Goal: Task Accomplishment & Management: Complete application form

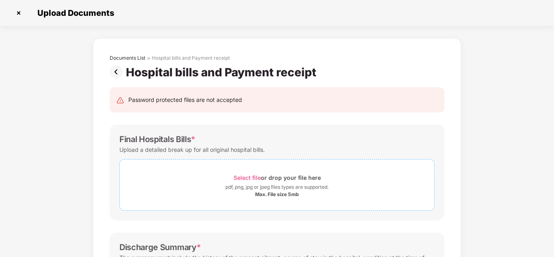
scroll to position [41, 0]
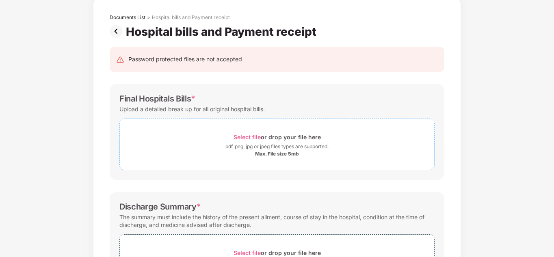
click at [250, 138] on span "Select file" at bounding box center [247, 137] width 27 height 7
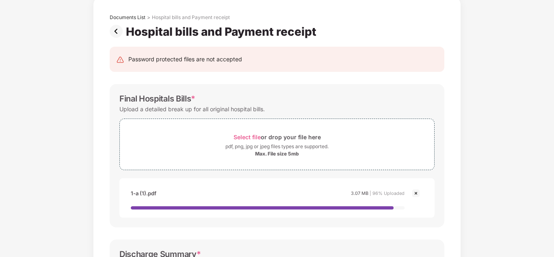
click at [413, 193] on img at bounding box center [416, 194] width 10 height 10
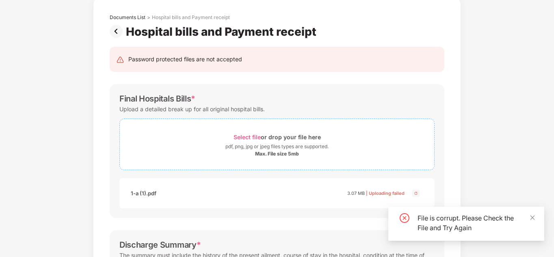
click at [243, 137] on span "Select file" at bounding box center [247, 137] width 27 height 7
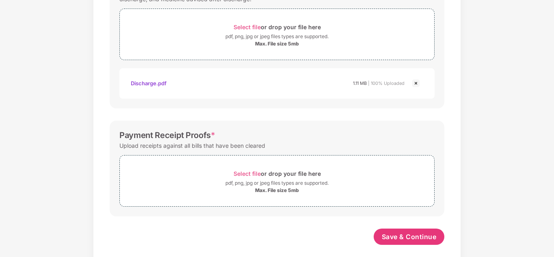
scroll to position [1124, 0]
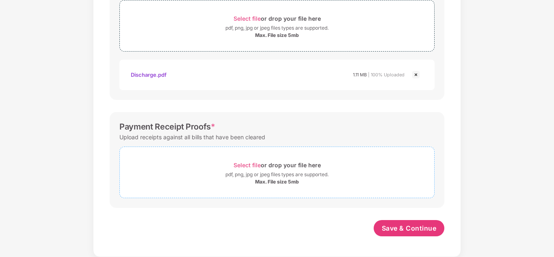
click at [245, 165] on span "Select file" at bounding box center [247, 165] width 27 height 7
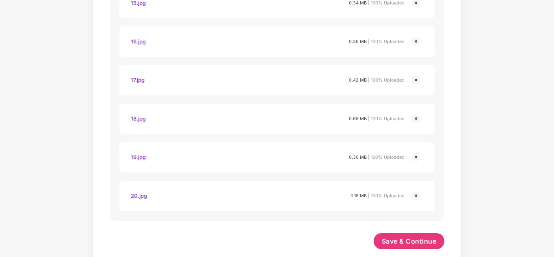
scroll to position [1973, 0]
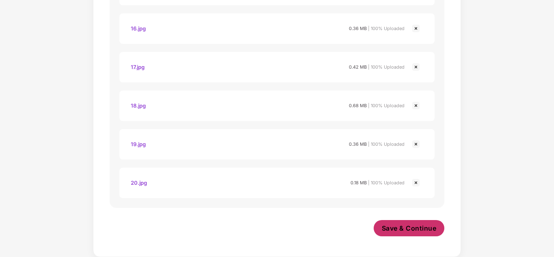
click at [408, 229] on span "Save & Continue" at bounding box center [409, 228] width 55 height 9
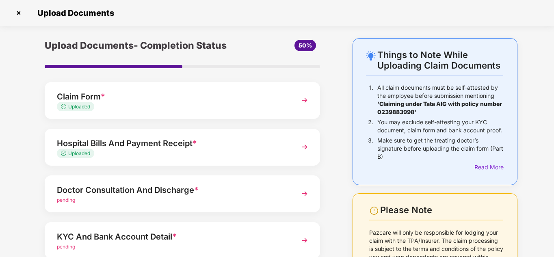
click at [231, 192] on div "Doctor Consultation And Discharge *" at bounding box center [172, 190] width 230 height 13
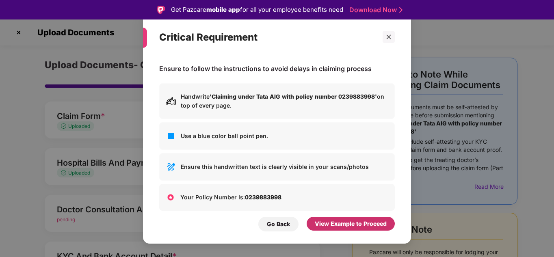
click at [331, 228] on div "View Example to Proceed" at bounding box center [351, 223] width 72 height 9
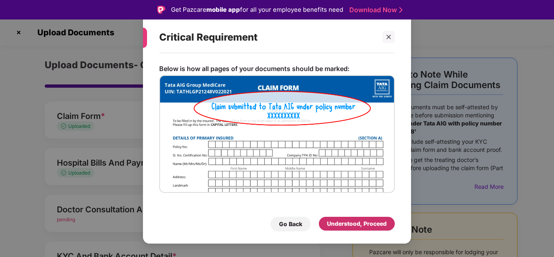
click at [331, 228] on div "Understood, Proceed" at bounding box center [357, 223] width 60 height 9
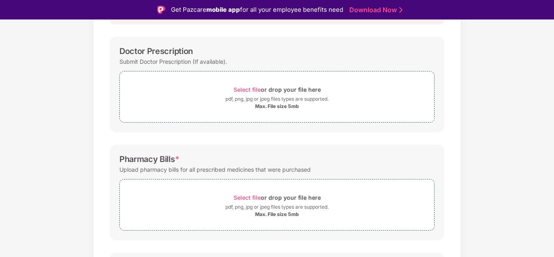
scroll to position [122, 0]
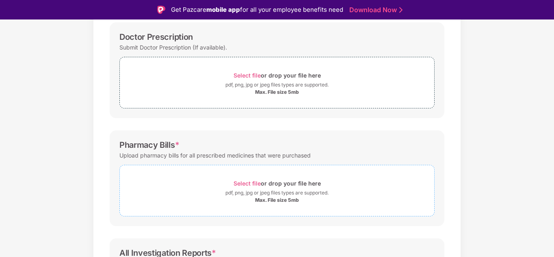
click at [244, 182] on span "Select file" at bounding box center [247, 183] width 27 height 7
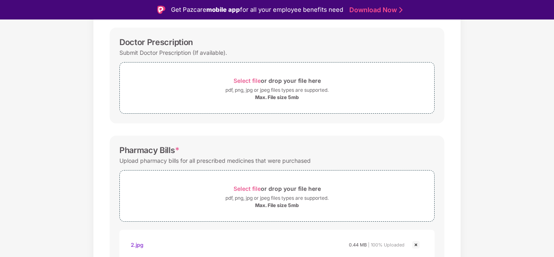
scroll to position [41, 0]
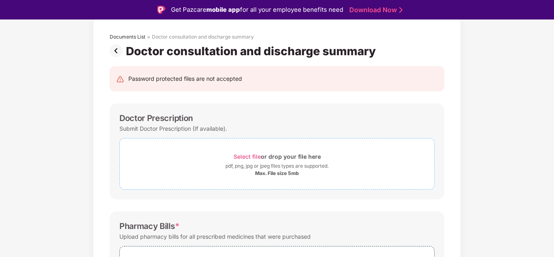
click at [249, 159] on span "Select file" at bounding box center [247, 156] width 27 height 7
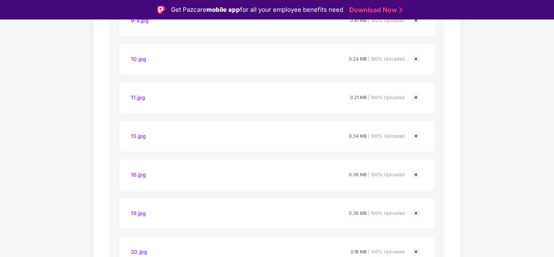
scroll to position [815, 0]
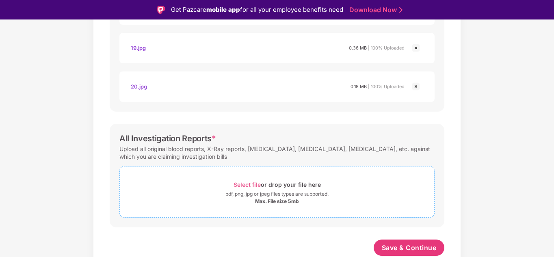
click at [250, 182] on span "Select file" at bounding box center [247, 184] width 27 height 7
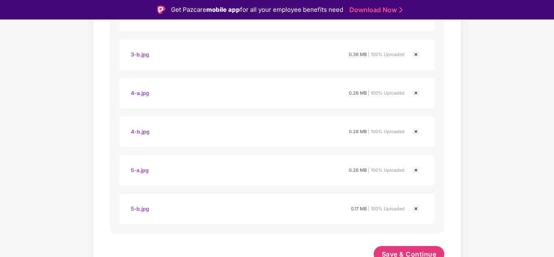
scroll to position [1201, 0]
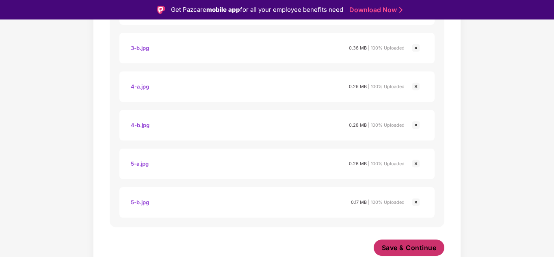
click at [398, 245] on span "Save & Continue" at bounding box center [409, 247] width 55 height 9
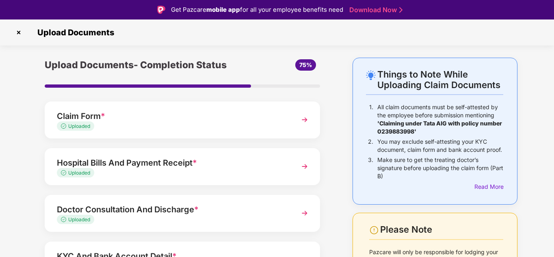
scroll to position [102, 0]
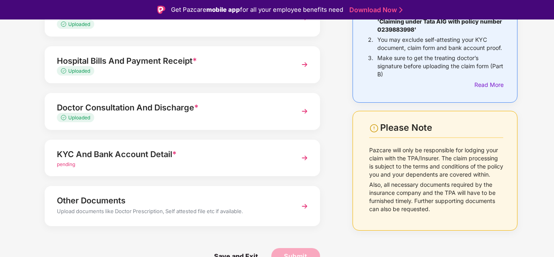
click at [286, 160] on div "KYC And Bank Account Detail * pending" at bounding box center [182, 158] width 275 height 37
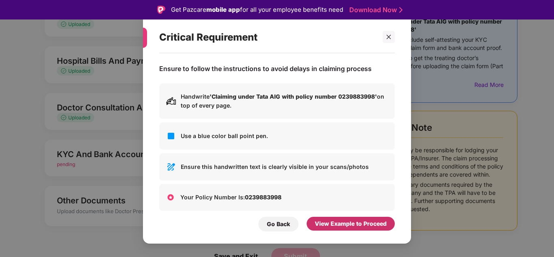
click at [322, 219] on div "View Example to Proceed" at bounding box center [351, 224] width 88 height 14
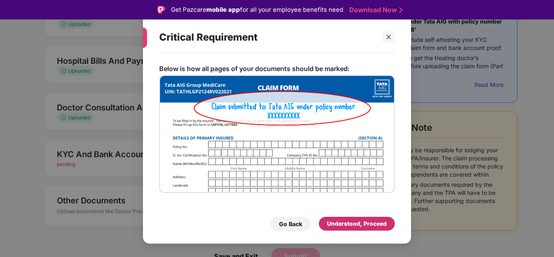
click at [322, 219] on div "Understood, Proceed" at bounding box center [357, 224] width 76 height 14
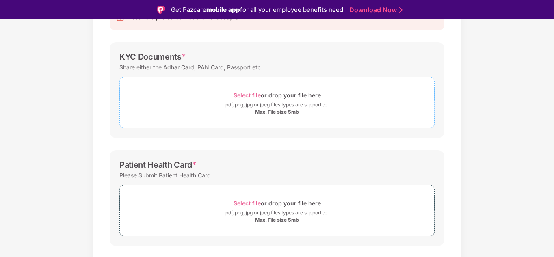
click at [249, 93] on span "Select file" at bounding box center [247, 95] width 27 height 7
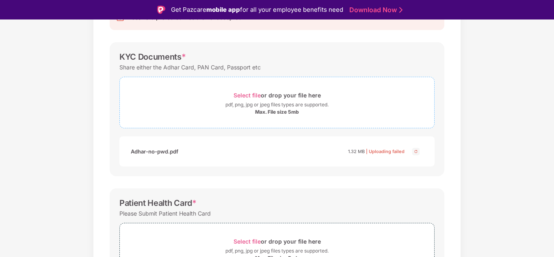
click at [252, 95] on span "Select file" at bounding box center [247, 95] width 27 height 7
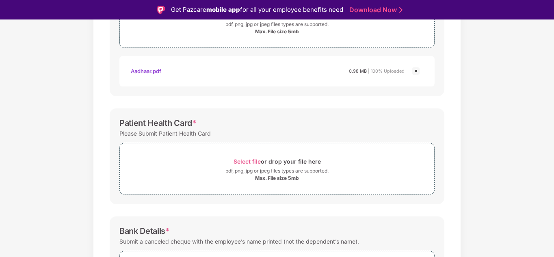
scroll to position [183, 0]
click at [249, 156] on div "Select file or drop your file here" at bounding box center [277, 160] width 87 height 11
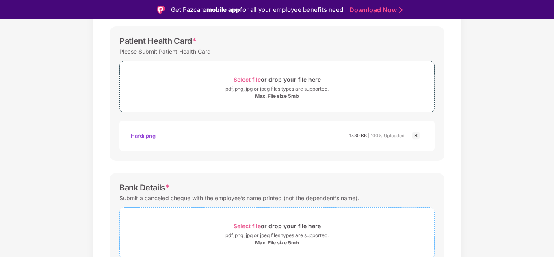
scroll to position [306, 0]
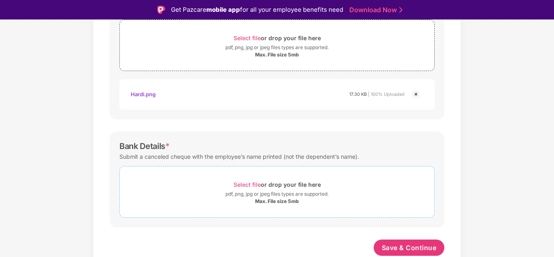
click at [250, 183] on span "Select file" at bounding box center [247, 184] width 27 height 7
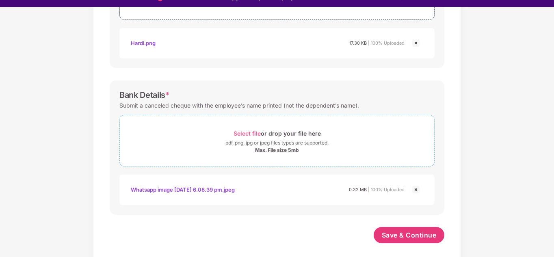
scroll to position [20, 0]
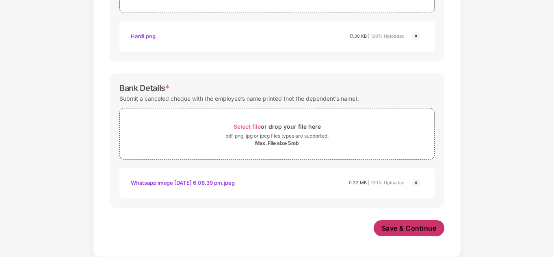
click at [399, 226] on span "Save & Continue" at bounding box center [409, 228] width 55 height 9
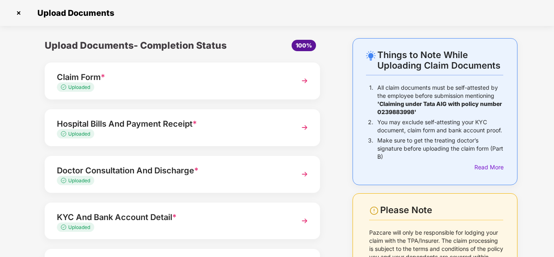
scroll to position [82, 0]
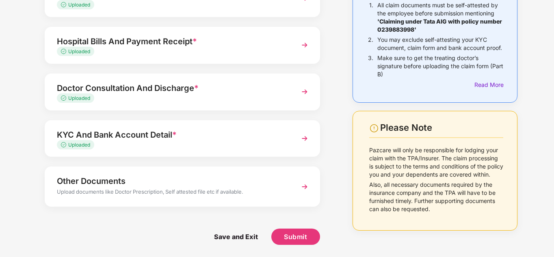
click at [280, 191] on div "Upload documents like Doctor Prescription, Self attested file etc if available." at bounding box center [172, 193] width 230 height 11
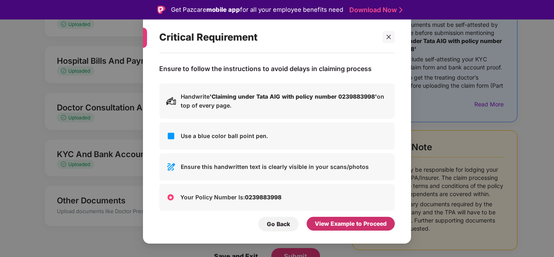
click at [325, 228] on div "View Example to Proceed" at bounding box center [351, 223] width 72 height 9
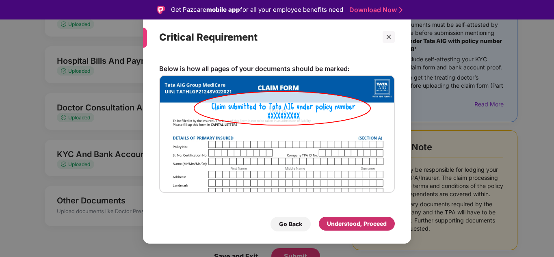
click at [327, 224] on div "Understood, Proceed" at bounding box center [357, 223] width 60 height 9
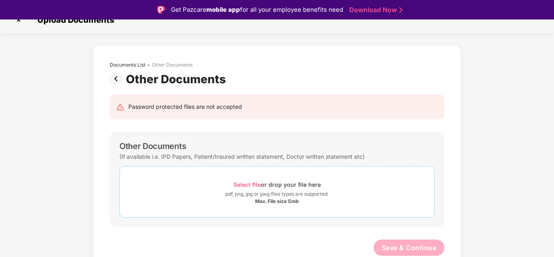
scroll to position [20, 0]
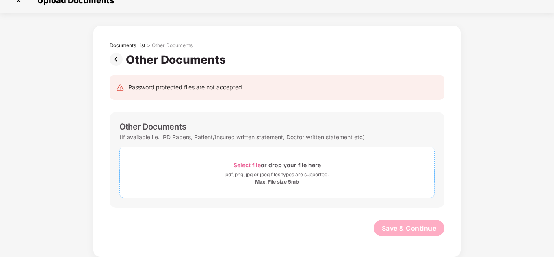
click at [251, 161] on div "Select file or drop your file here" at bounding box center [277, 165] width 87 height 11
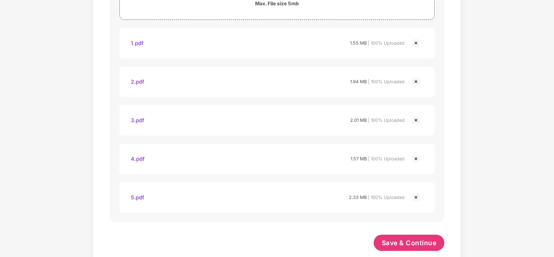
scroll to position [206, 0]
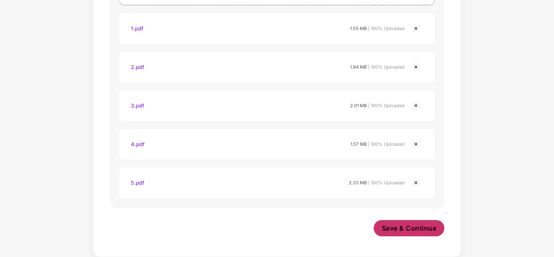
click at [392, 232] on span "Save & Continue" at bounding box center [409, 228] width 55 height 9
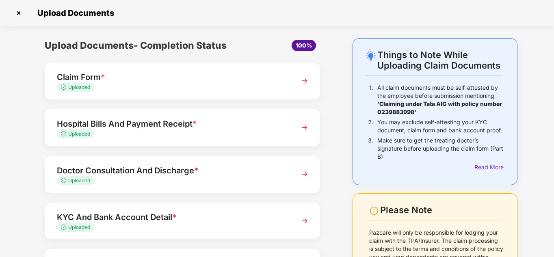
scroll to position [79, 0]
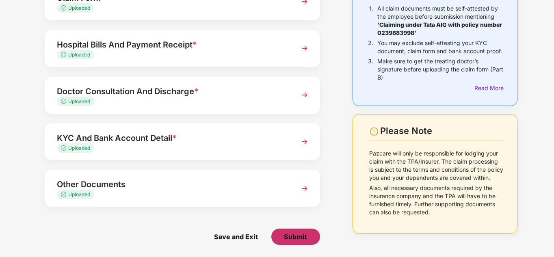
click at [307, 238] on button "Submit" at bounding box center [295, 237] width 49 height 16
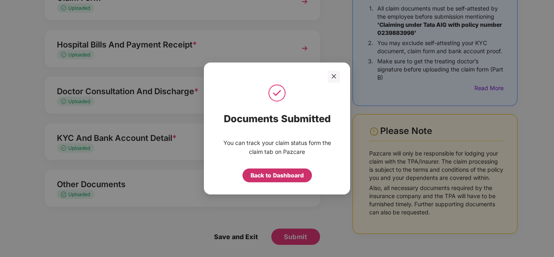
click at [298, 177] on div "Back to Dashboard" at bounding box center [277, 175] width 53 height 9
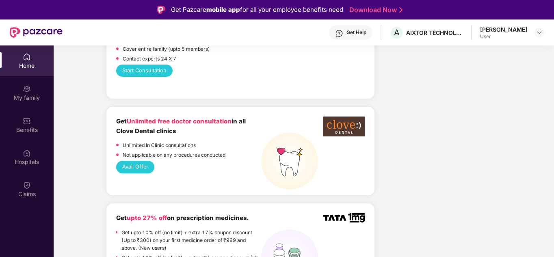
scroll to position [569, 0]
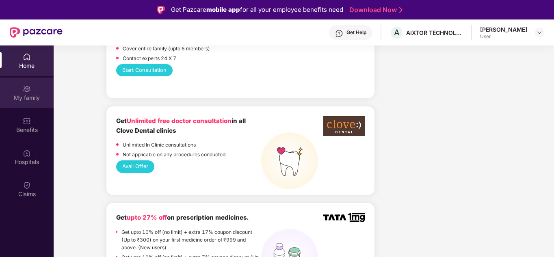
click at [42, 94] on div "My family" at bounding box center [27, 98] width 54 height 8
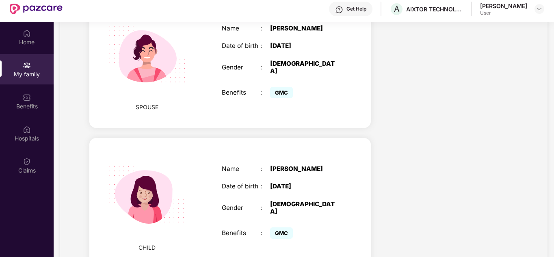
scroll to position [46, 0]
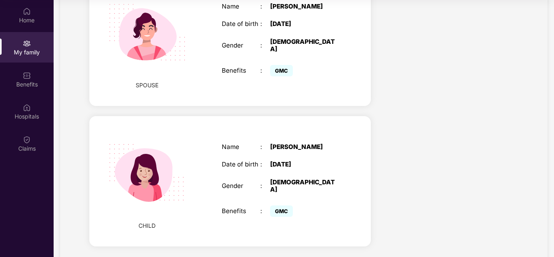
click at [345, 116] on div "CHILD Name : [PERSON_NAME] Date of birth : [DEMOGRAPHIC_DATA] Gender : [DEMOGRA…" at bounding box center [230, 181] width 282 height 130
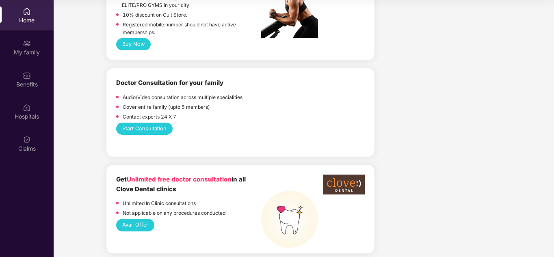
scroll to position [406, 0]
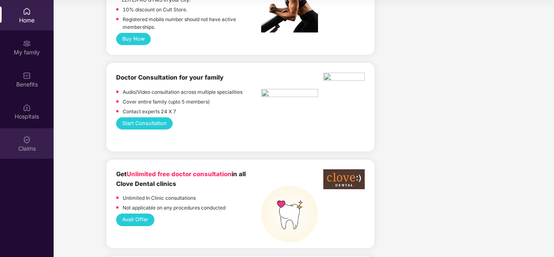
click at [24, 149] on div "Claims" at bounding box center [27, 149] width 54 height 8
